Goal: Find specific page/section: Find specific page/section

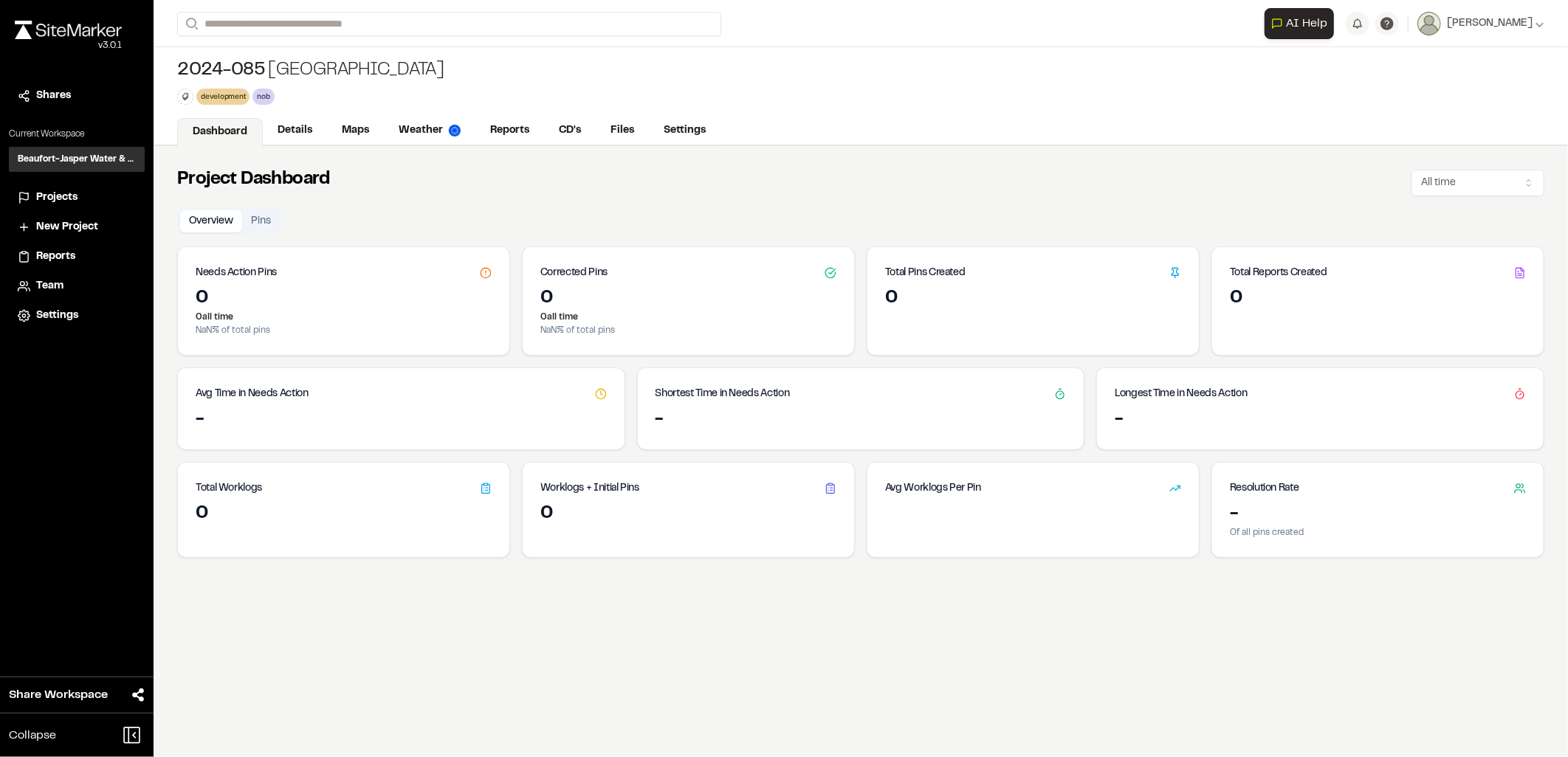
click at [60, 45] on div "v 3.0.1" at bounding box center [68, 45] width 107 height 13
click at [63, 39] on div "v 3.0.1" at bounding box center [68, 45] width 107 height 13
click at [102, 32] on img at bounding box center [68, 30] width 107 height 19
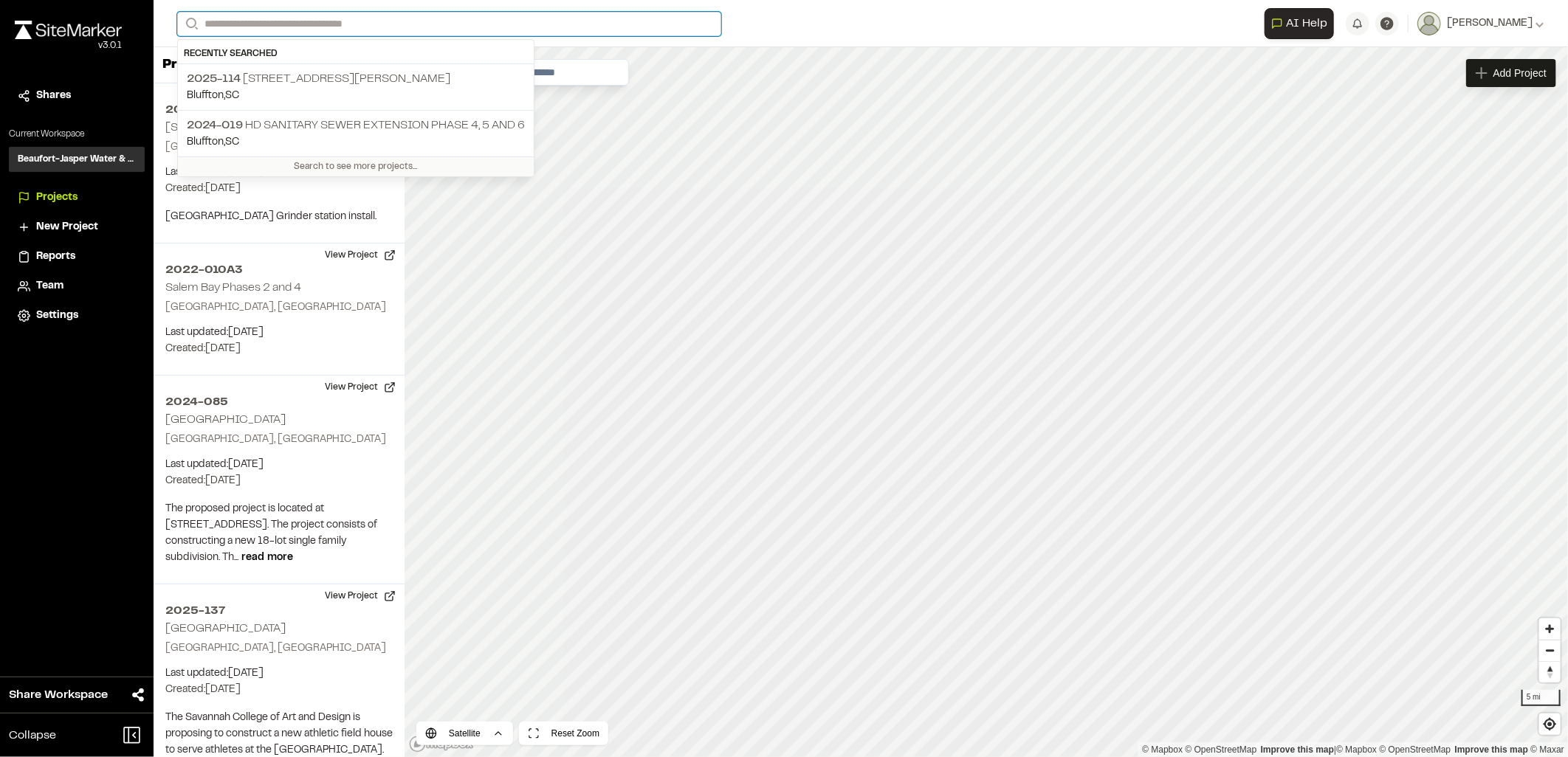
click at [347, 25] on input "Search" at bounding box center [449, 24] width 544 height 24
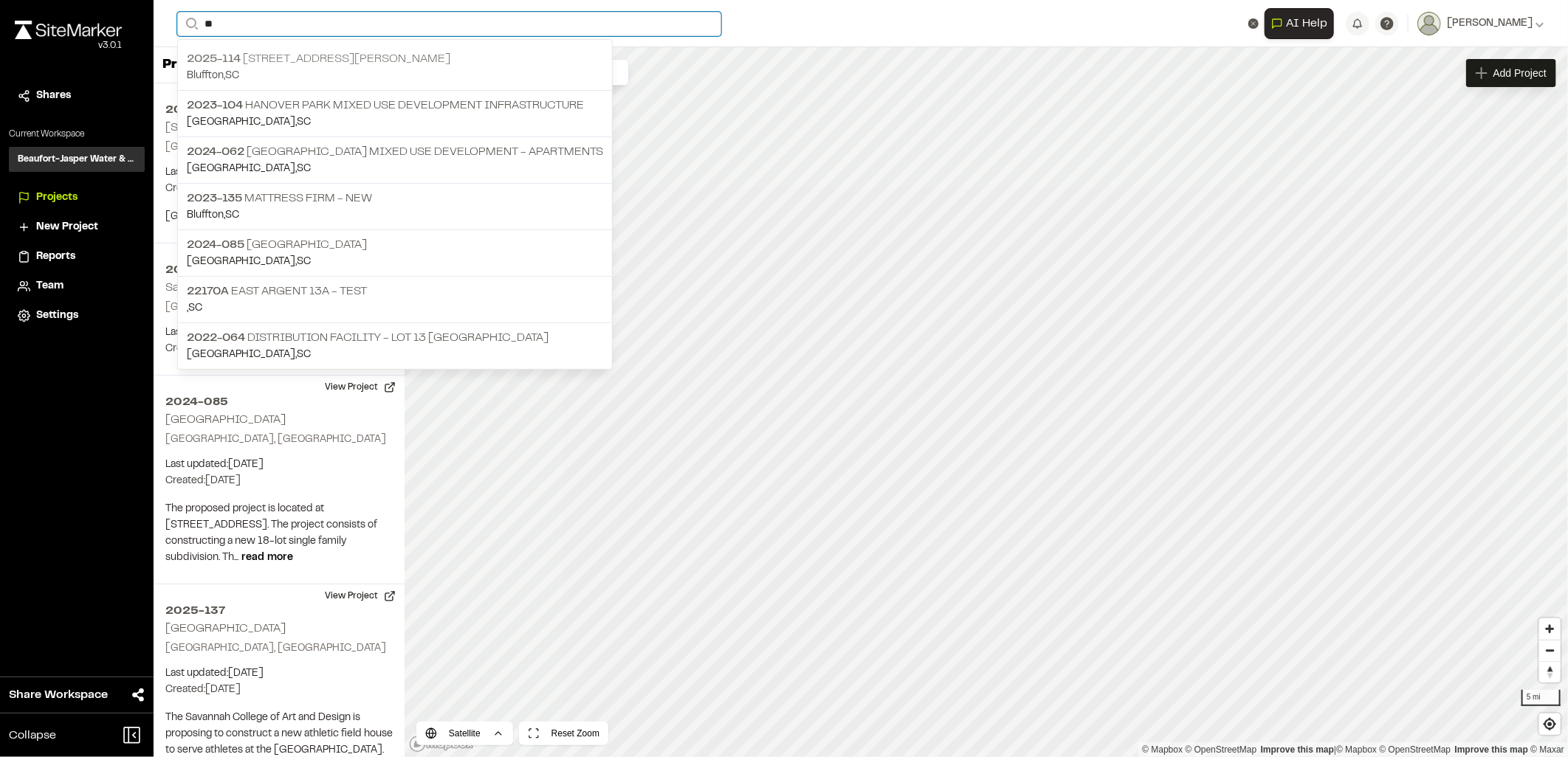
type input "**"
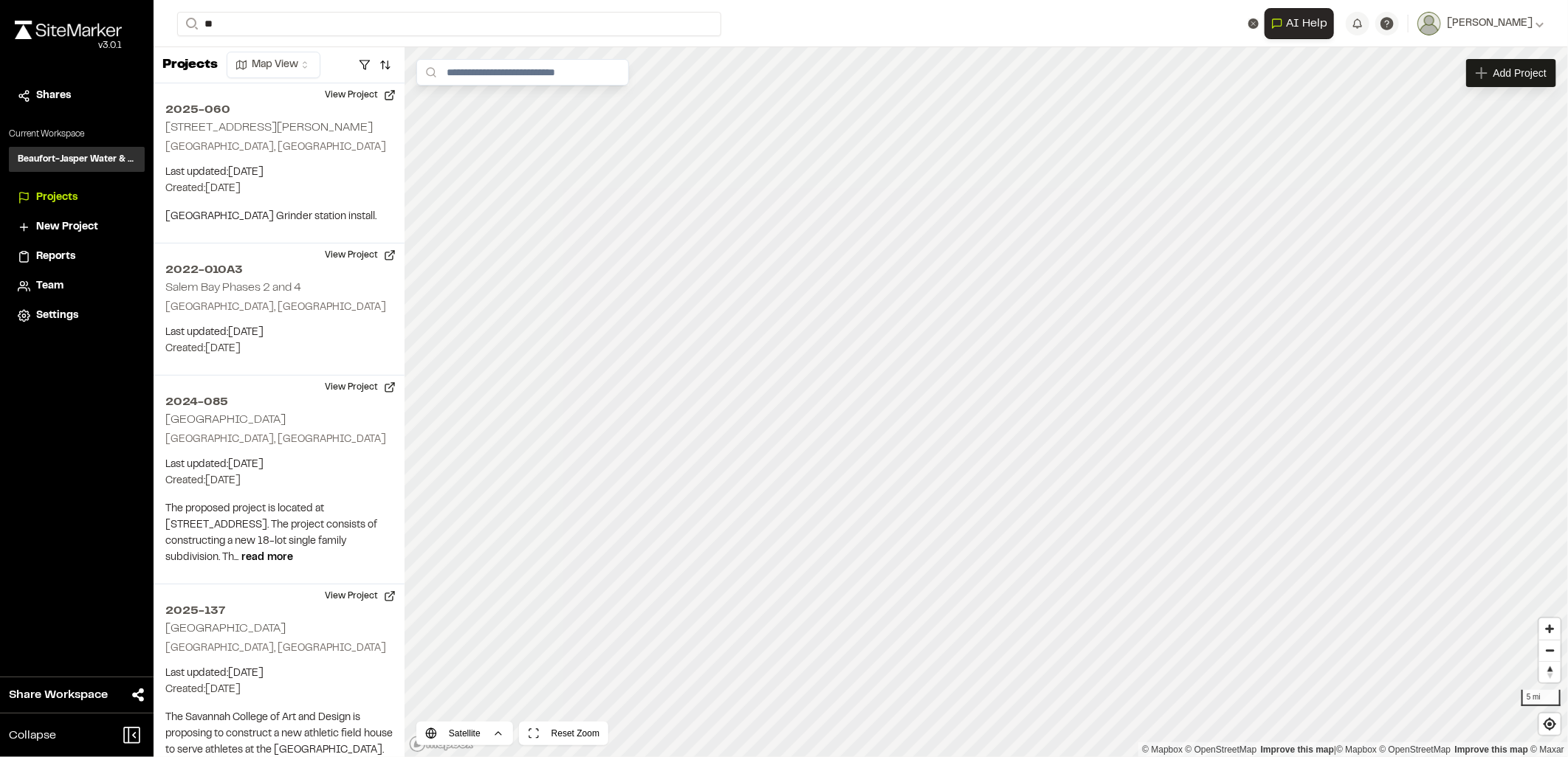
click at [286, 72] on p "Bluffton , [GEOGRAPHIC_DATA]" at bounding box center [395, 75] width 417 height 16
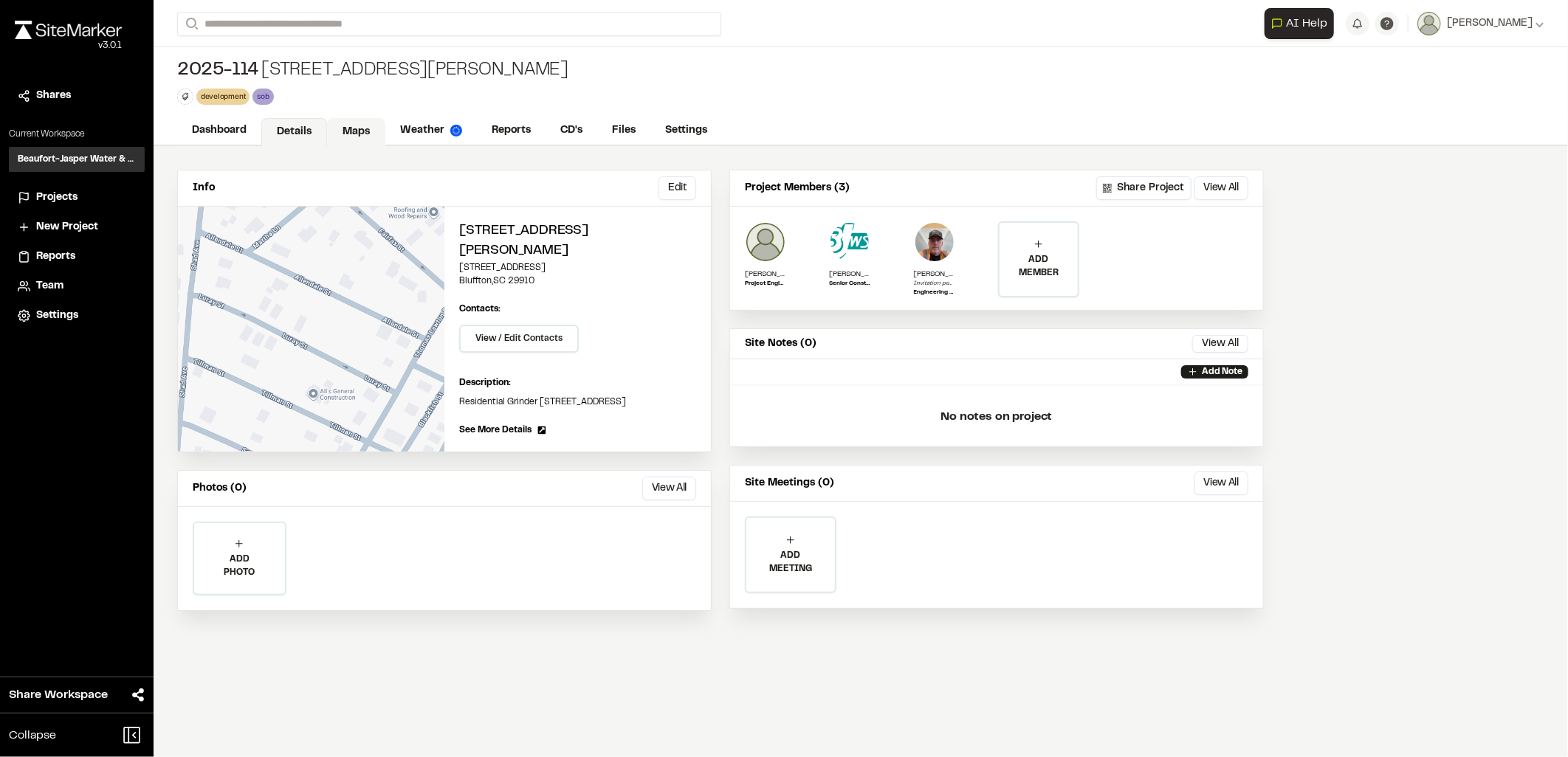
click at [363, 133] on link "Maps" at bounding box center [356, 132] width 58 height 28
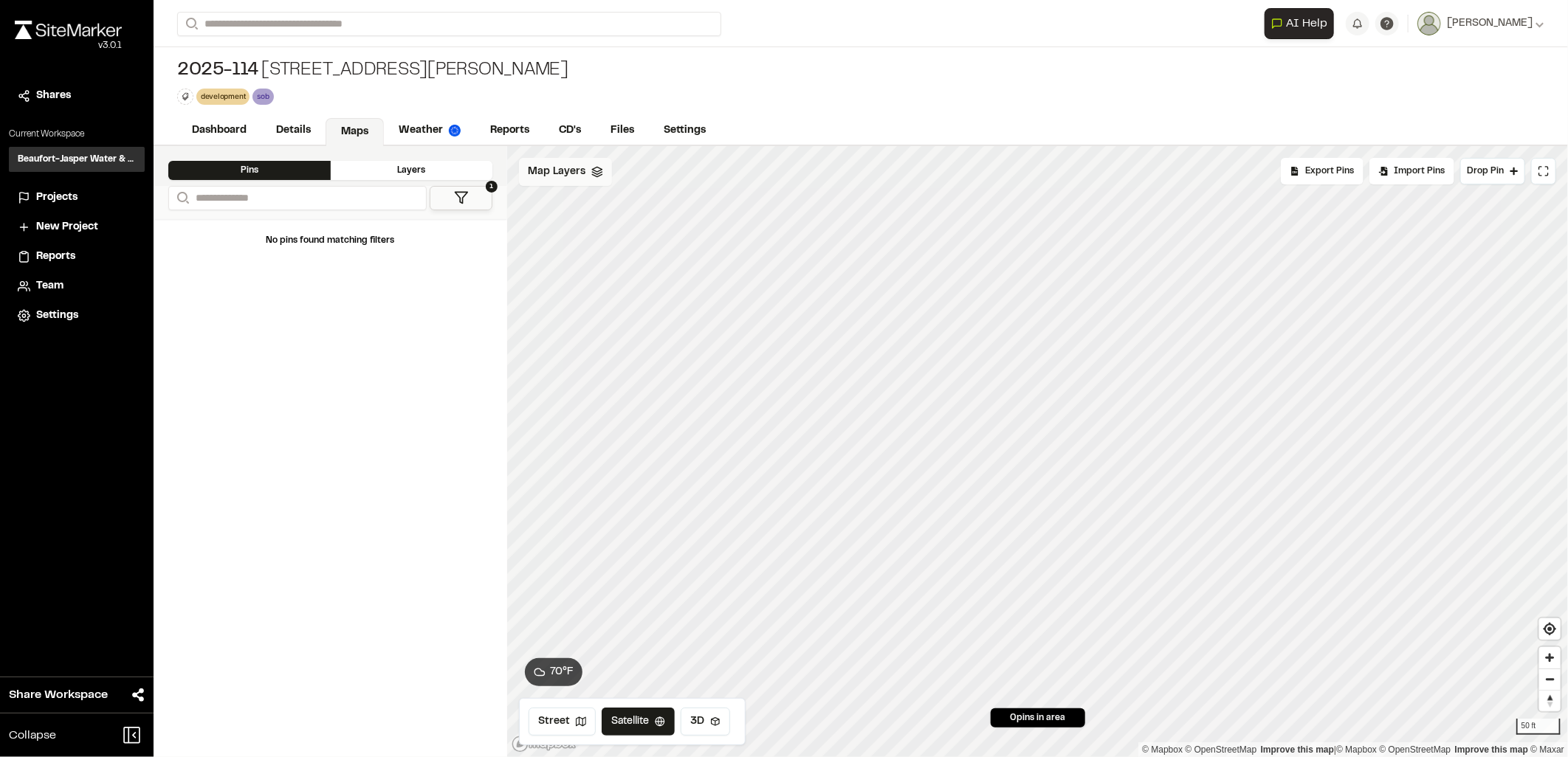
click at [599, 183] on div "Map Layers" at bounding box center [565, 171] width 93 height 28
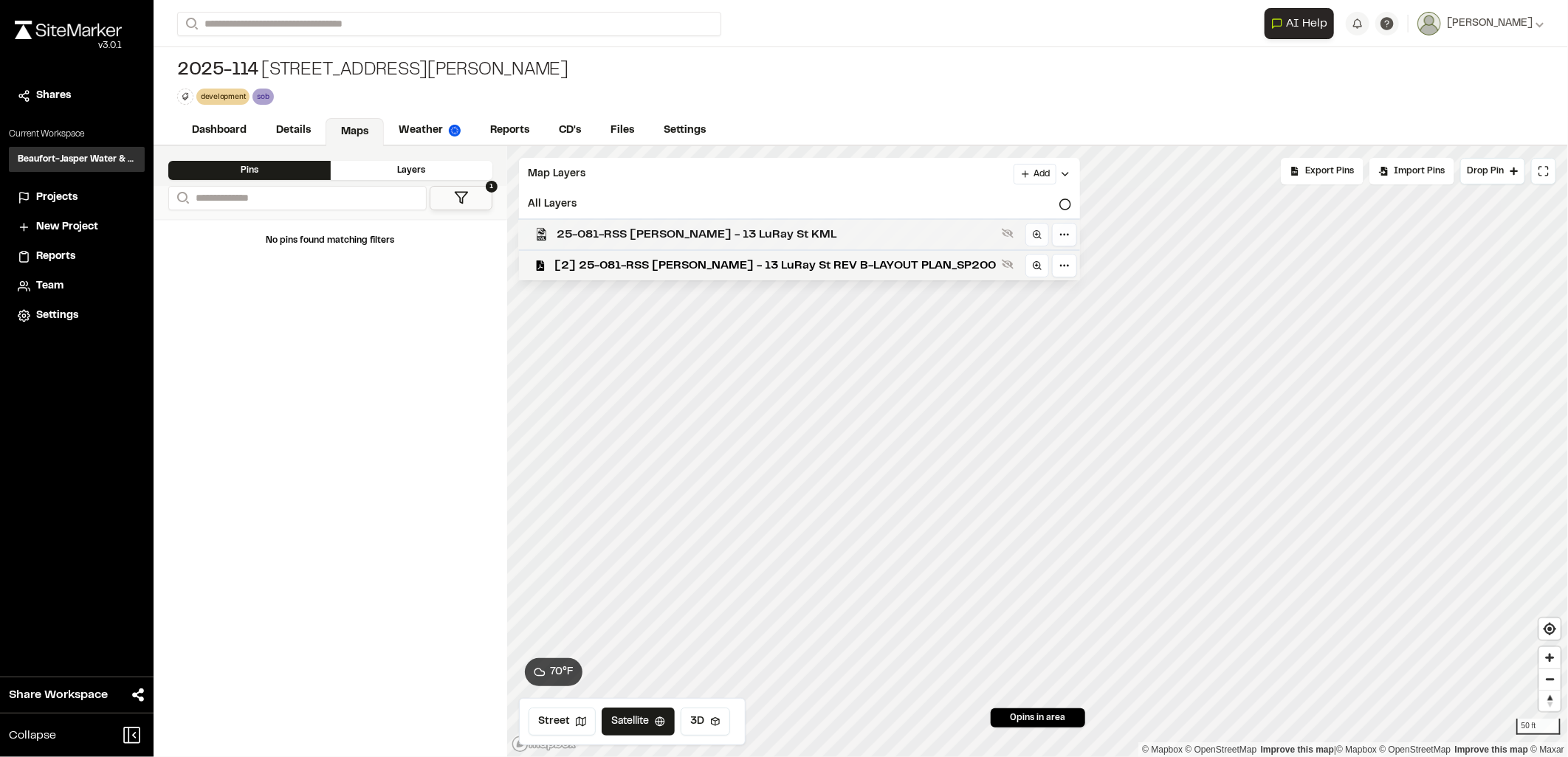
click at [711, 231] on span "25-081-RSS [PERSON_NAME] - 13 LuRay St KML" at bounding box center [776, 234] width 439 height 18
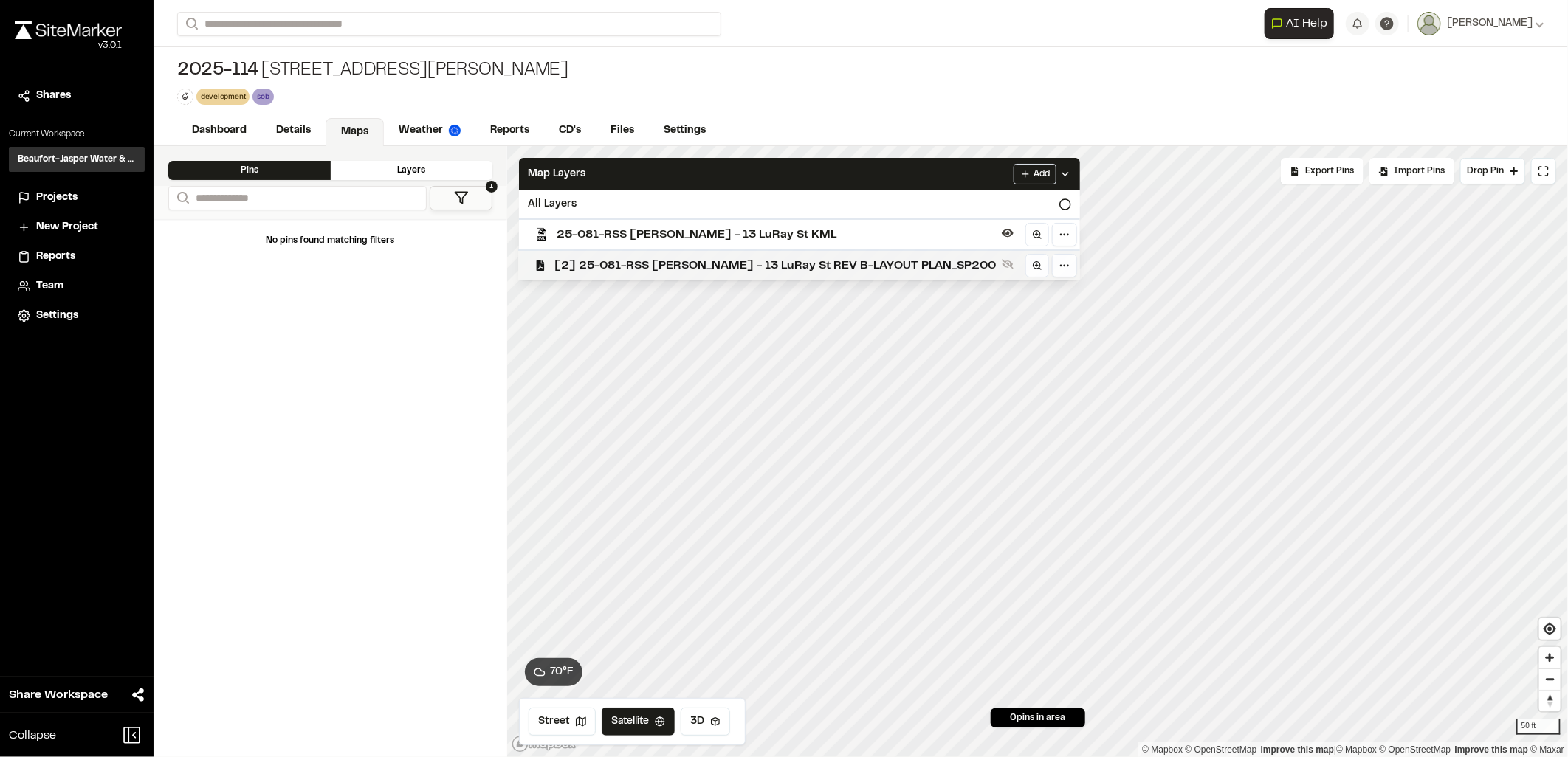
click at [738, 273] on span "[2] 25-081-RSS [PERSON_NAME] - 13 LuRay St REV B-LAYOUT PLAN_SP200" at bounding box center [775, 266] width 442 height 18
